Goal: Check status: Check status

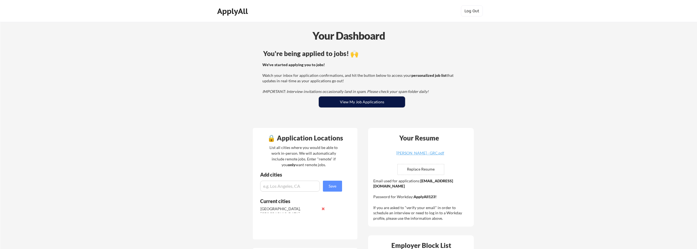
click at [363, 103] on button "View My Job Applications" at bounding box center [362, 102] width 86 height 11
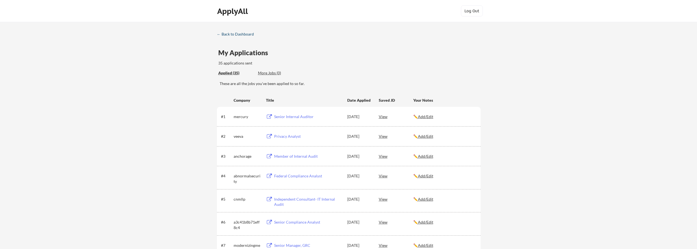
click at [231, 35] on div "← Back to Dashboard" at bounding box center [237, 34] width 41 height 4
